Goal: Register for event/course

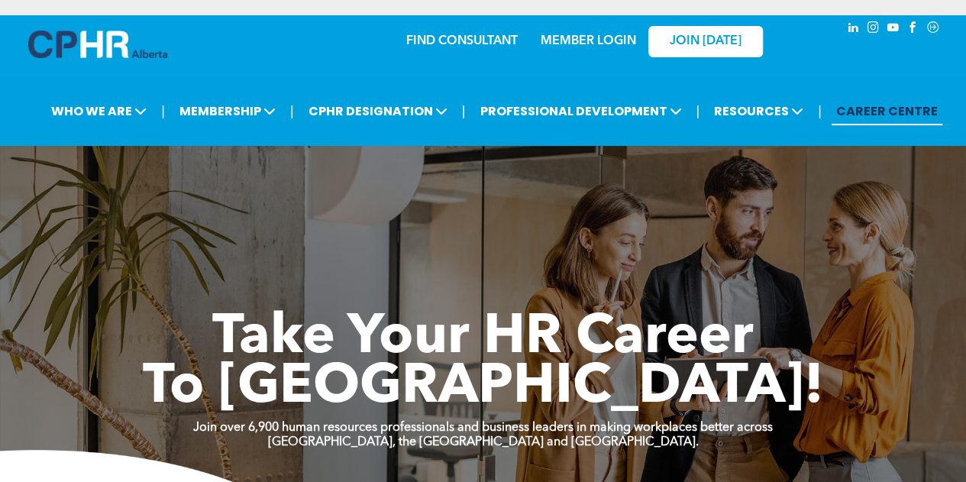
click at [598, 35] on link "MEMBER LOGIN" at bounding box center [588, 41] width 95 height 12
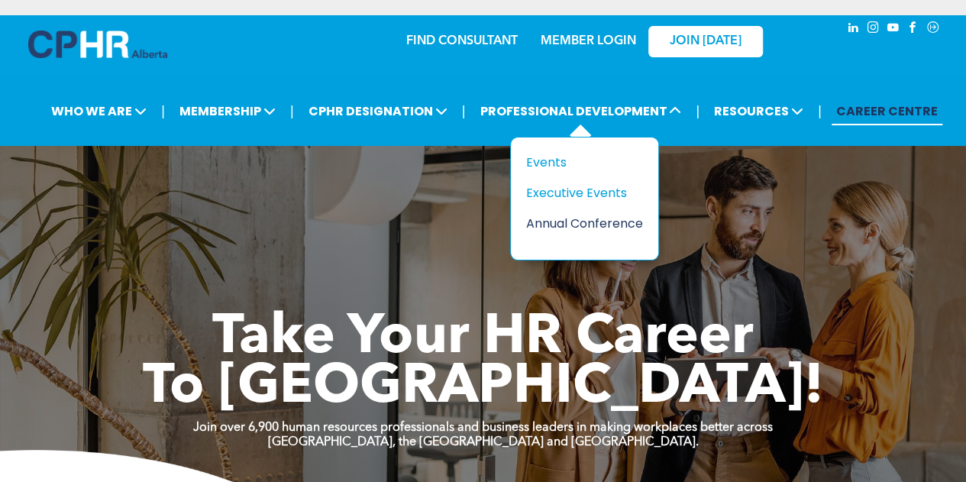
click at [584, 214] on div "Annual Conference" at bounding box center [578, 223] width 105 height 19
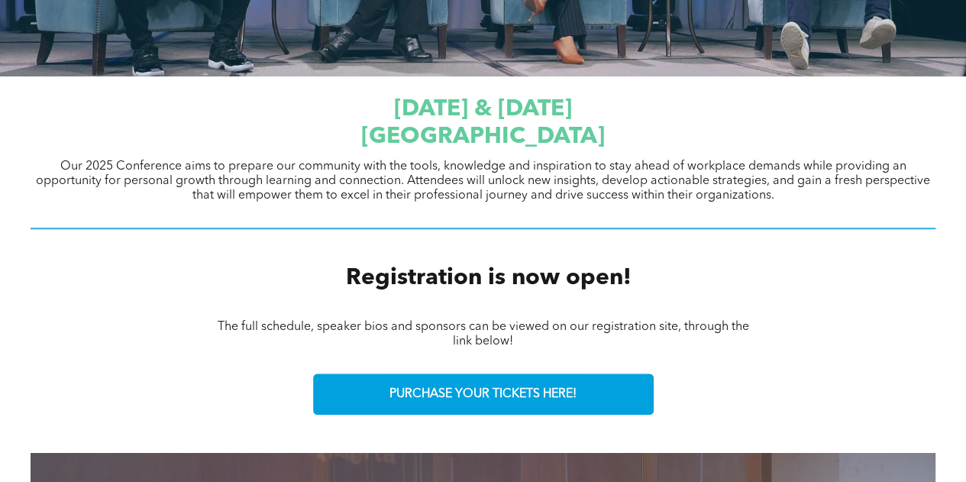
scroll to position [487, 0]
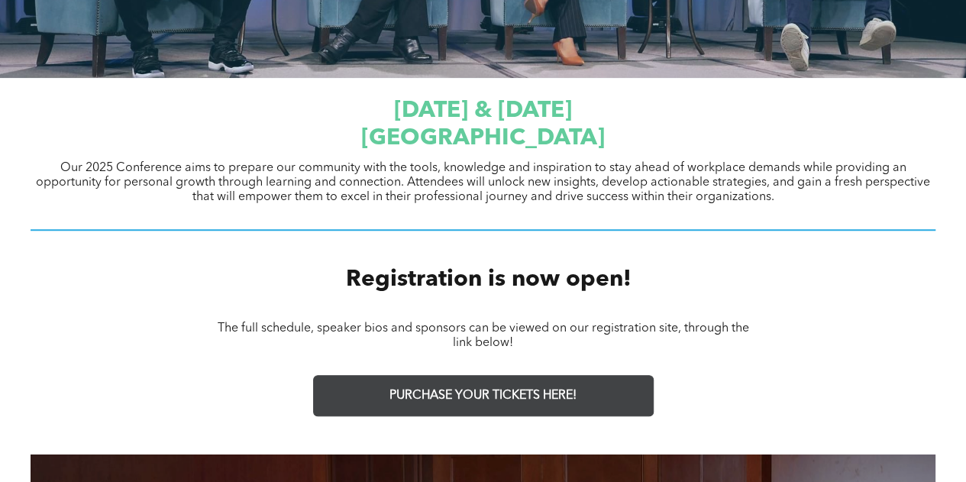
click at [507, 389] on span "PURCHASE YOUR TICKETS HERE!" at bounding box center [483, 396] width 187 height 15
